Goal: Find specific page/section: Find specific page/section

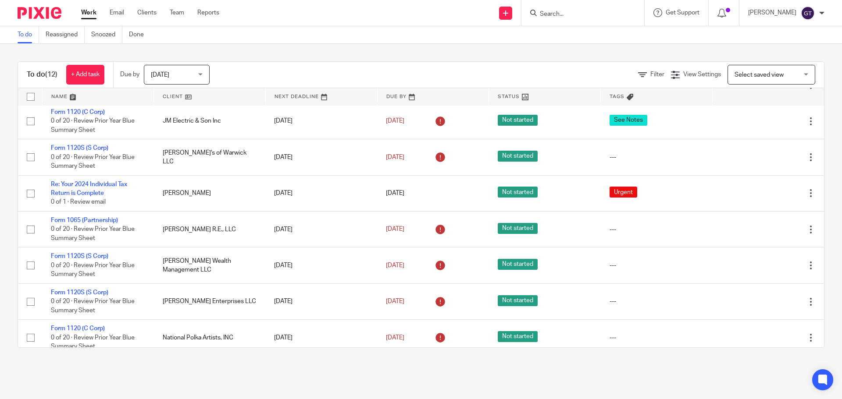
scroll to position [187, 0]
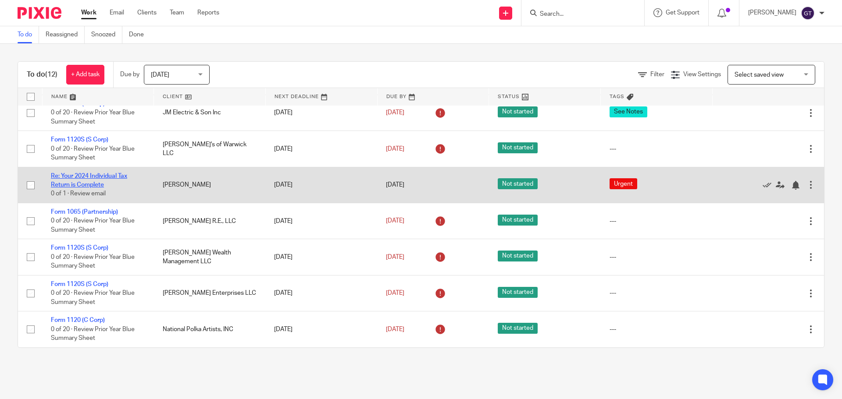
click at [88, 182] on link "Re: Your 2024 Individual Tax Return is Complete" at bounding box center [89, 180] width 76 height 15
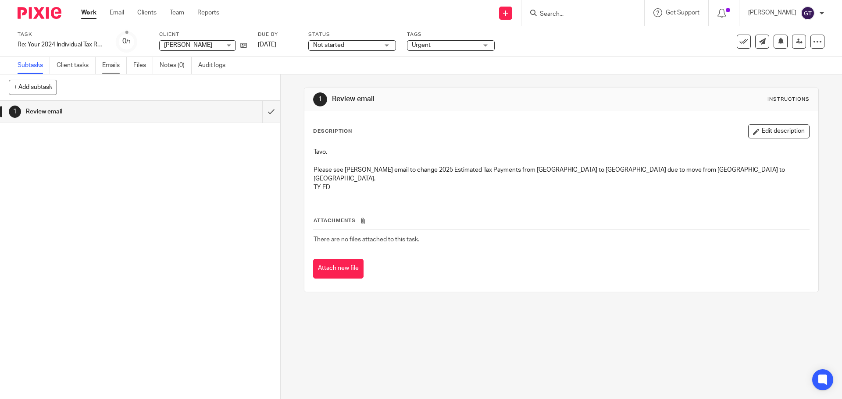
click at [118, 66] on link "Emails" at bounding box center [114, 65] width 25 height 17
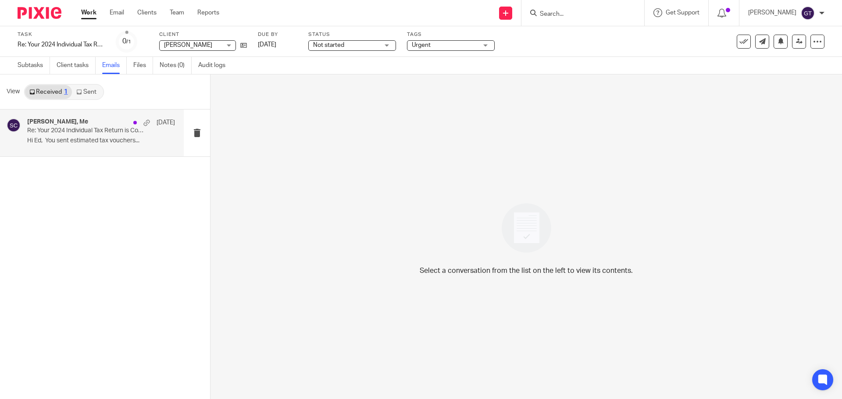
click at [93, 134] on p "Re: Your 2024 Individual Tax Return is Complete" at bounding box center [86, 130] width 118 height 7
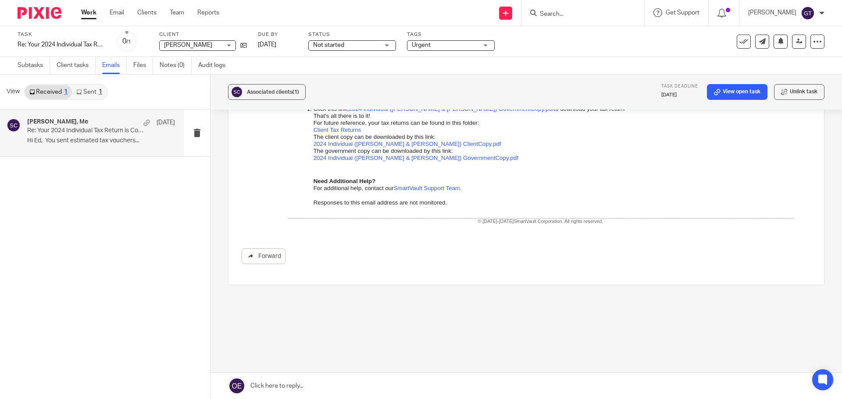
scroll to position [253, 0]
